Goal: Transaction & Acquisition: Purchase product/service

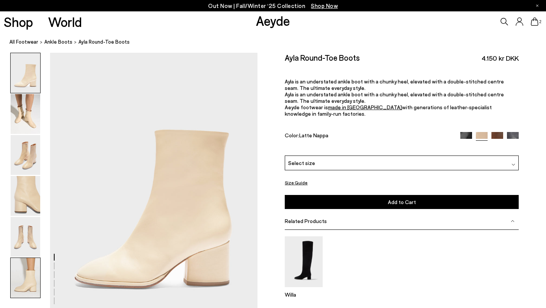
click at [16, 280] on img at bounding box center [26, 278] width 30 height 40
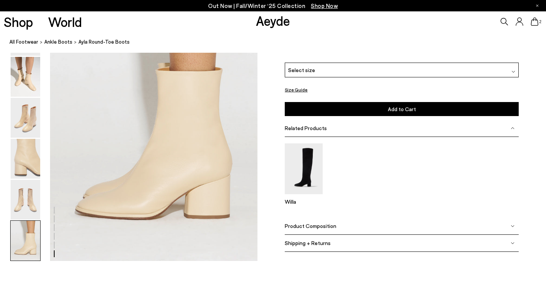
scroll to position [1450, 0]
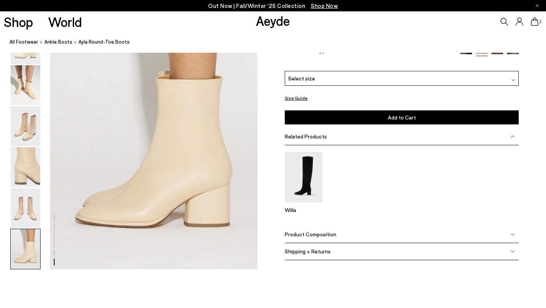
click at [298, 236] on span "Product Composition" at bounding box center [311, 234] width 52 height 6
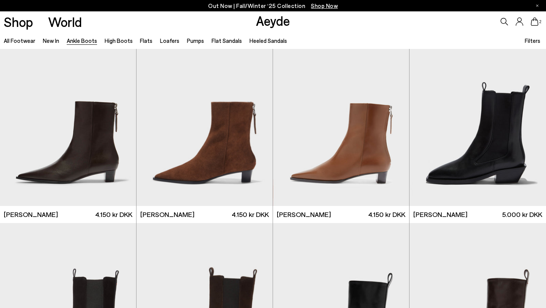
scroll to position [1898, 0]
